Goal: Information Seeking & Learning: Learn about a topic

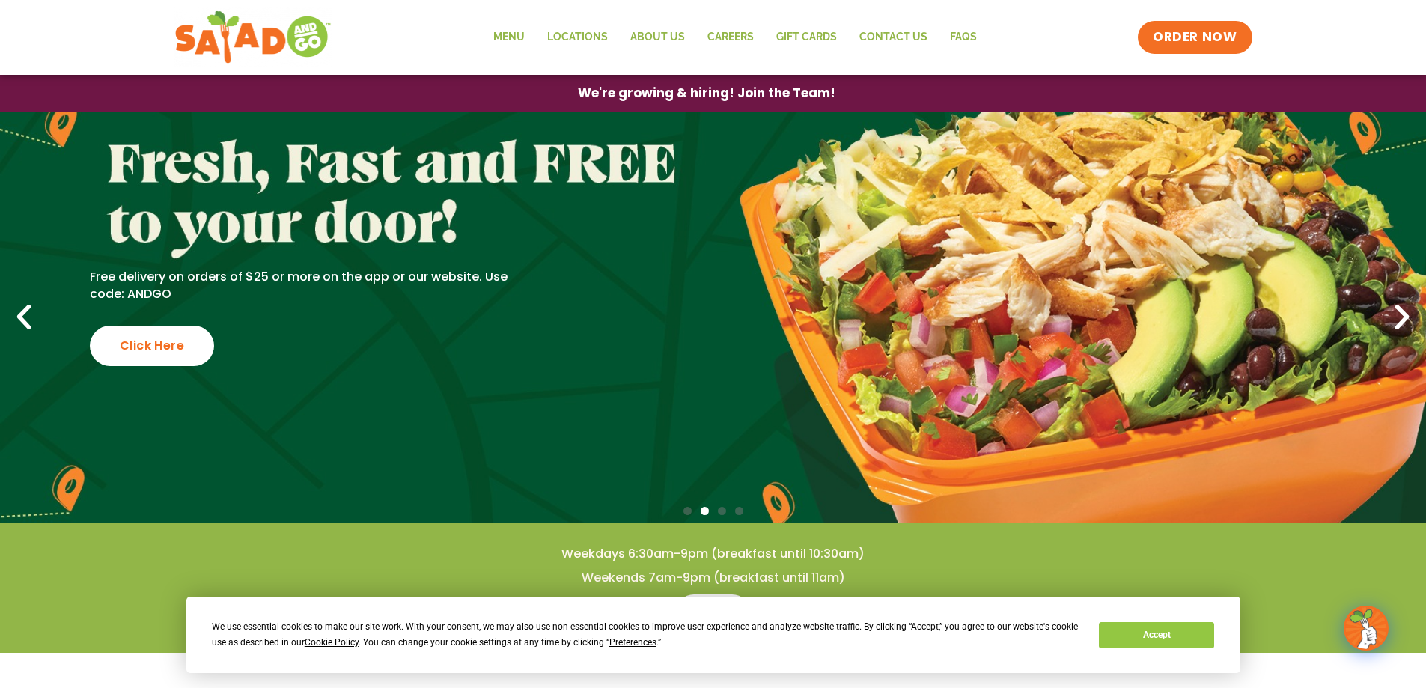
click at [28, 319] on icon "Previous slide" at bounding box center [23, 317] width 33 height 33
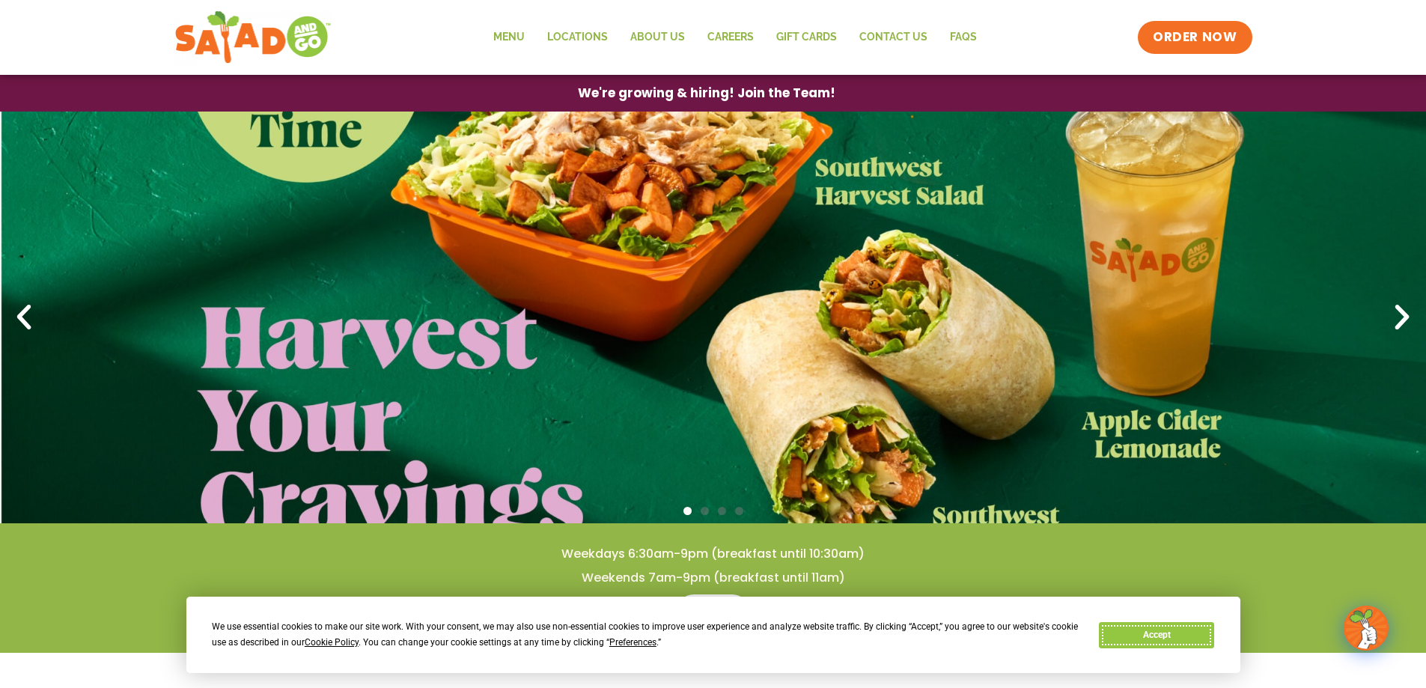
click at [1181, 626] on button "Accept" at bounding box center [1156, 635] width 115 height 26
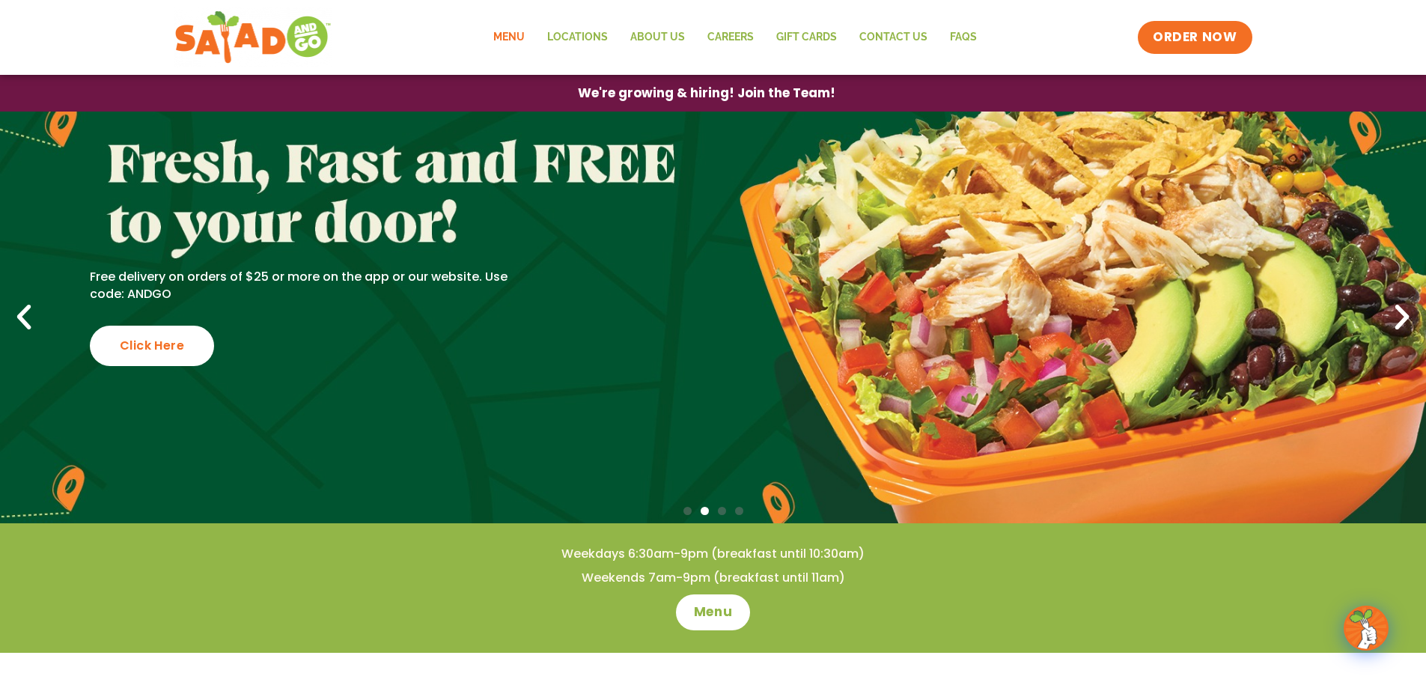
click at [520, 28] on link "Menu" at bounding box center [509, 37] width 54 height 34
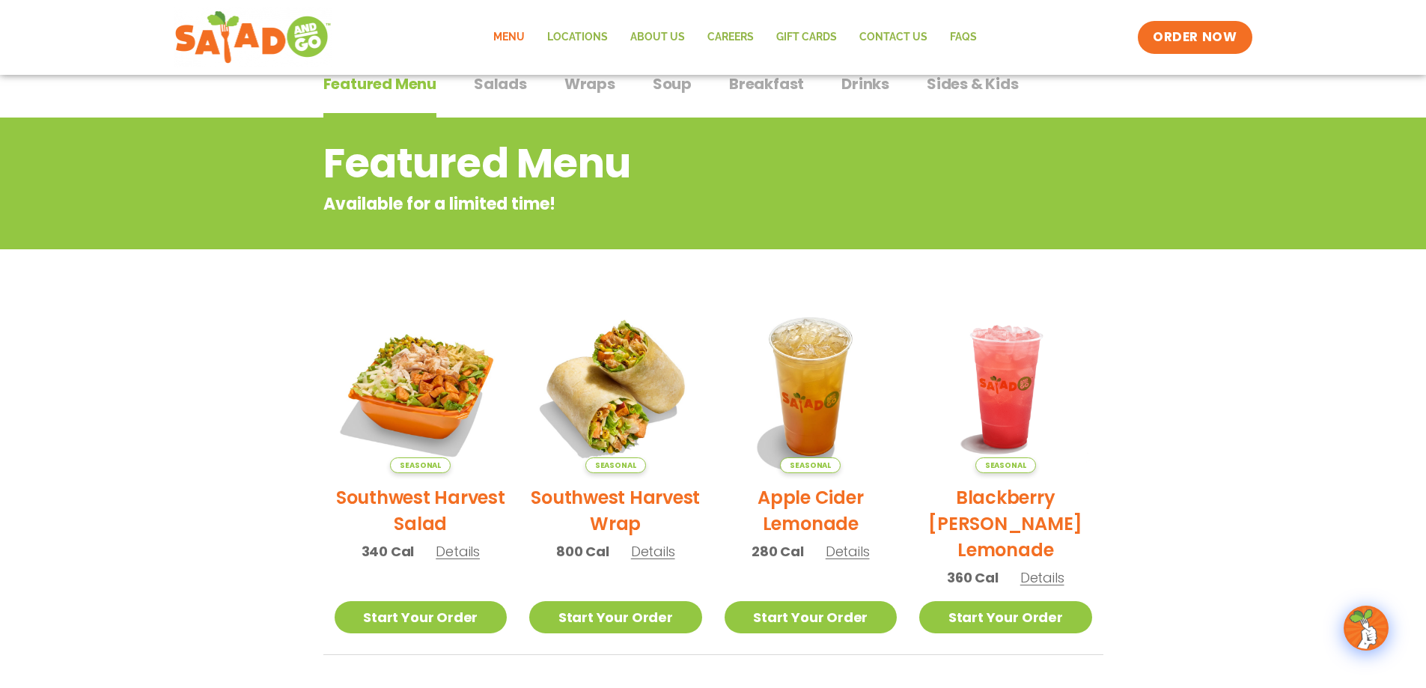
scroll to position [48, 0]
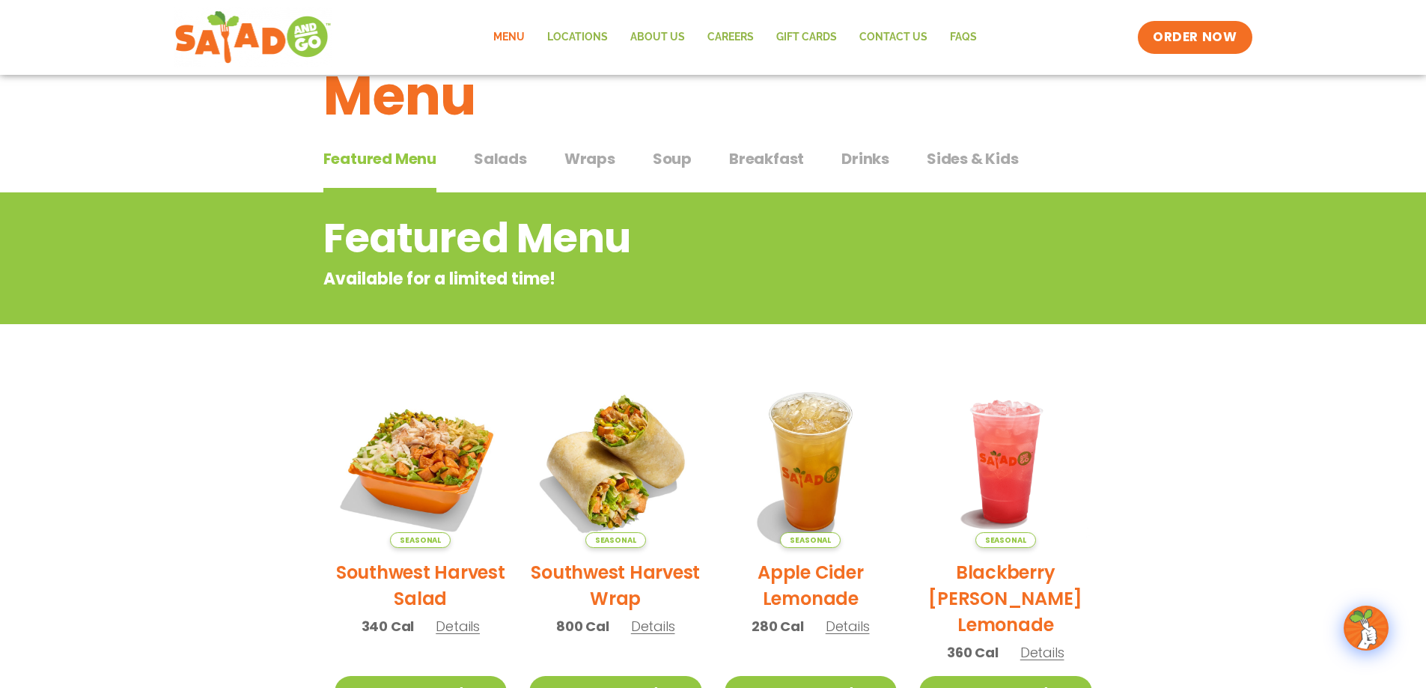
drag, startPoint x: 503, startPoint y: 165, endPoint x: 504, endPoint y: 156, distance: 8.3
click at [503, 163] on span "Salads" at bounding box center [500, 158] width 53 height 22
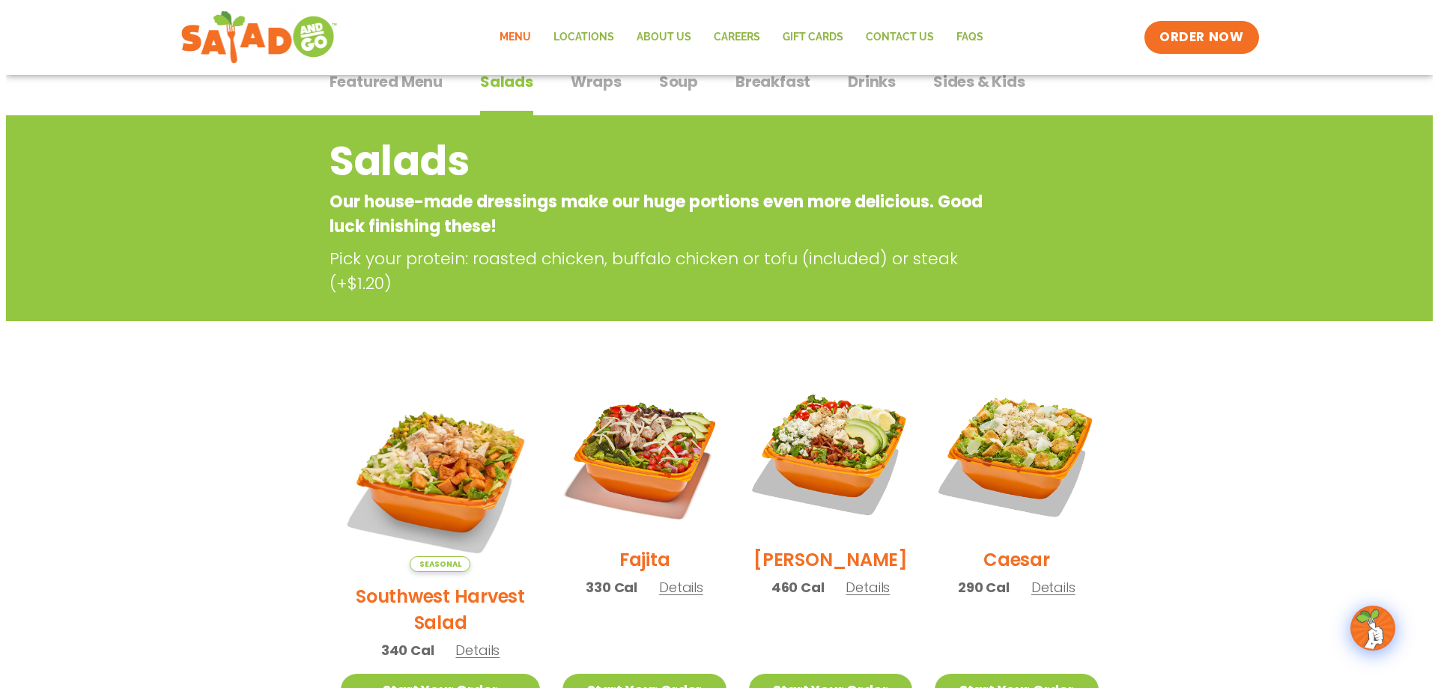
scroll to position [198, 0]
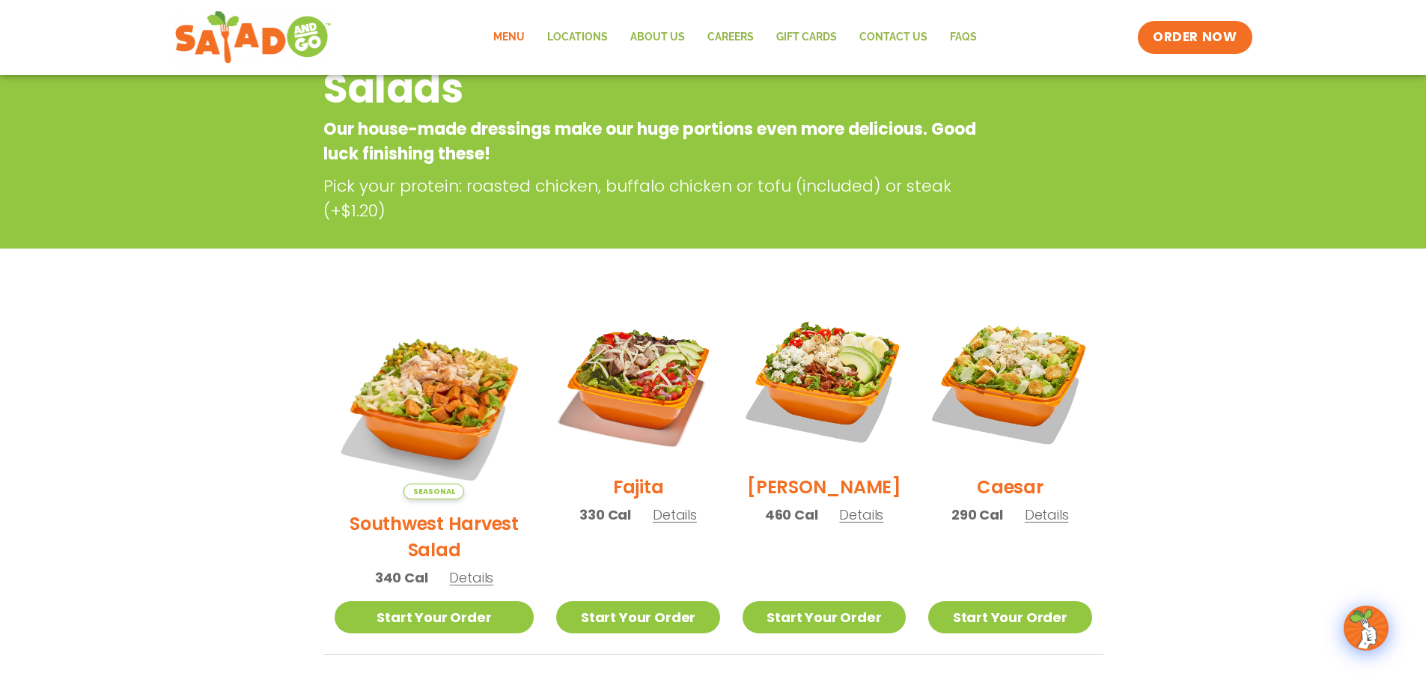
click at [436, 406] on img at bounding box center [435, 399] width 200 height 200
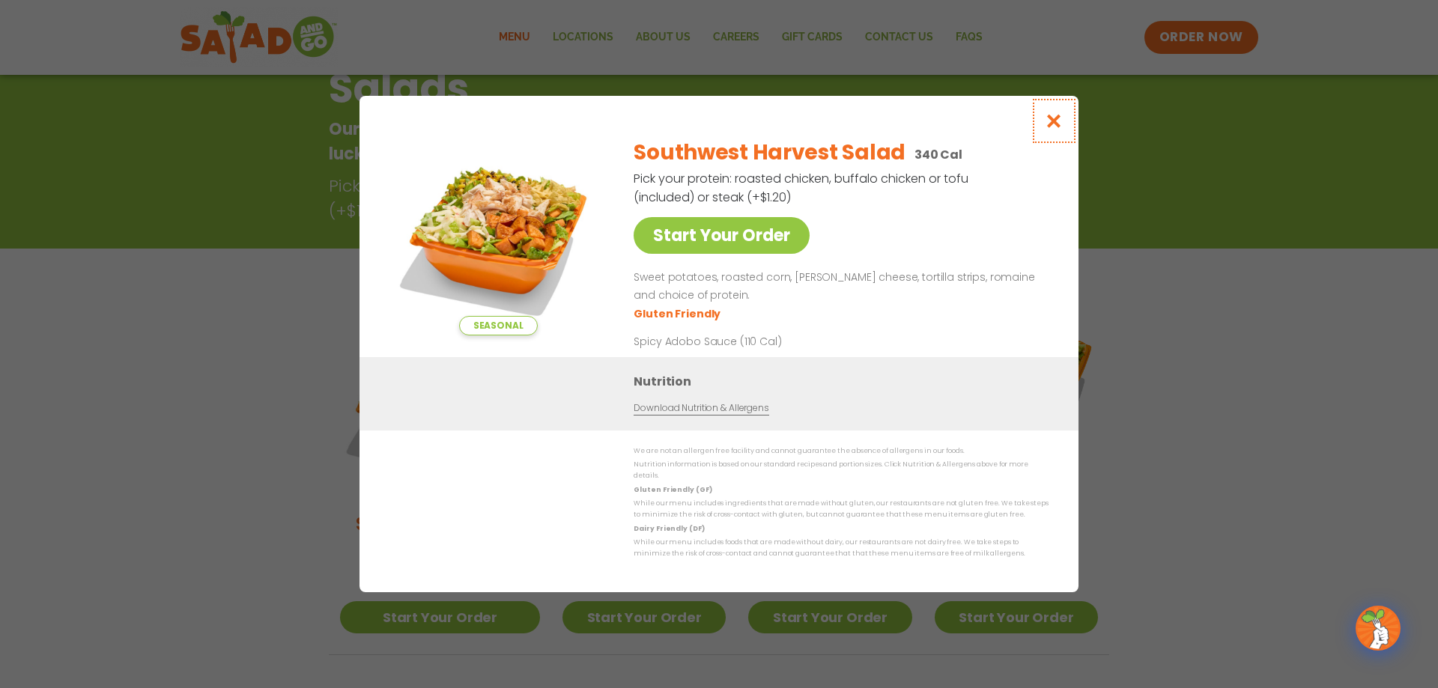
click at [1055, 136] on button "Close modal" at bounding box center [1054, 121] width 49 height 50
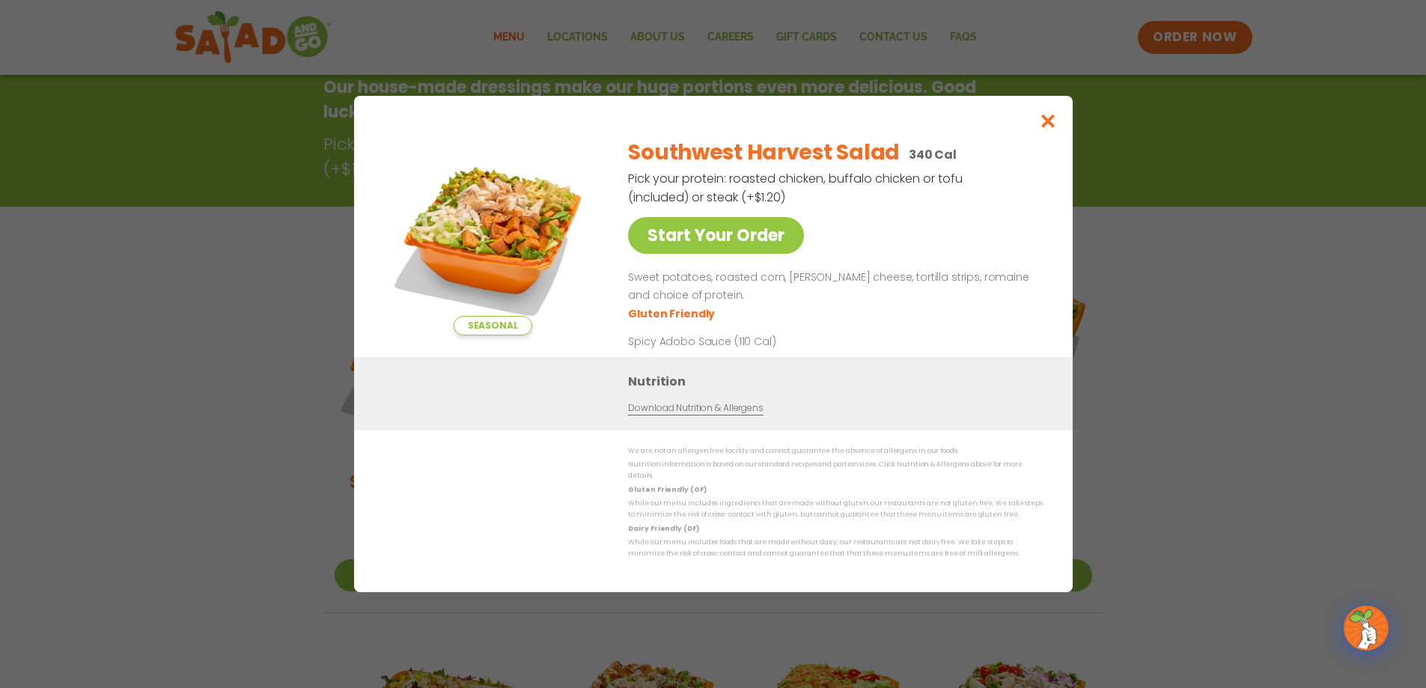
scroll to position [240, 0]
